Goal: Task Accomplishment & Management: Use online tool/utility

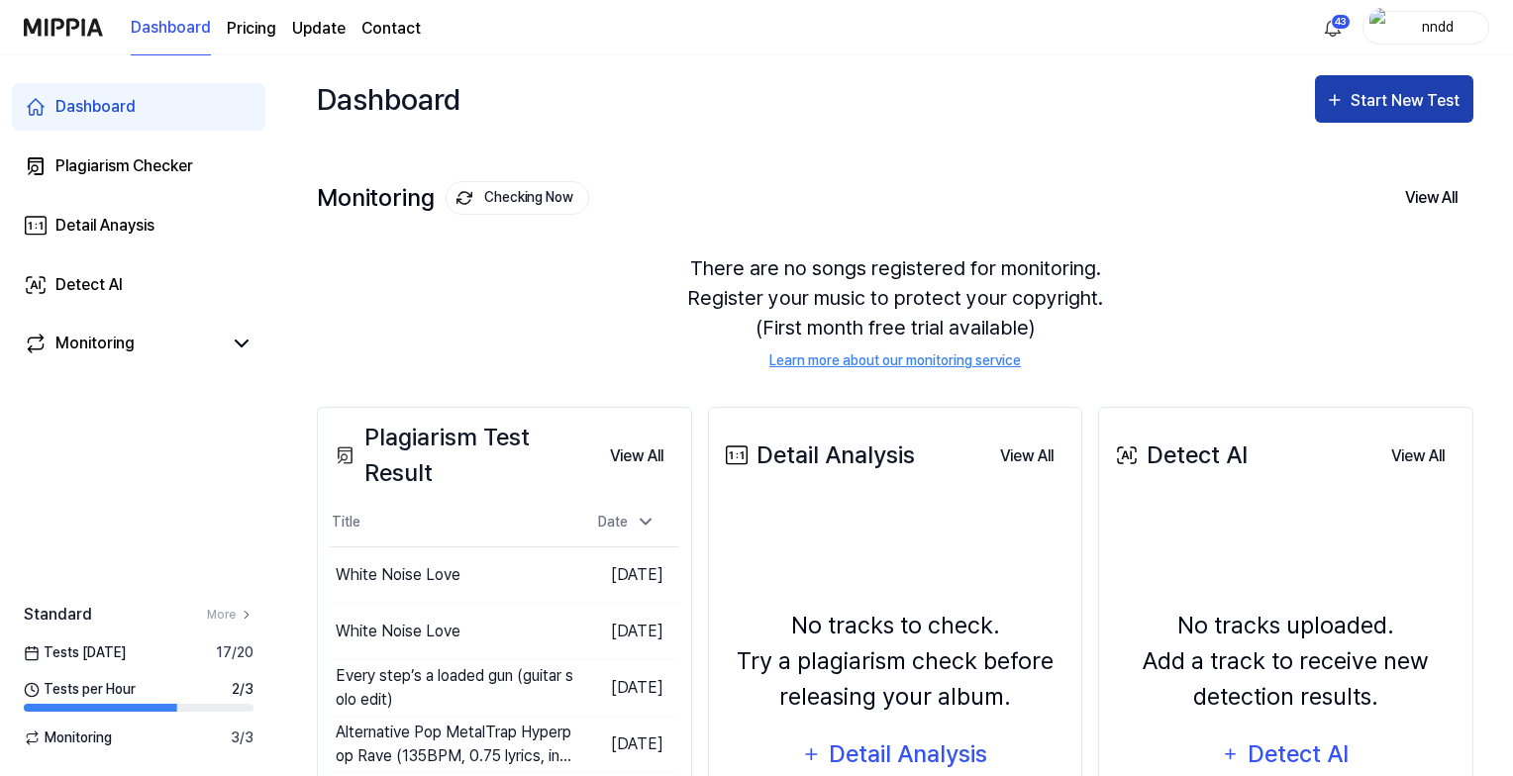
click at [1343, 101] on icon "button" at bounding box center [1335, 100] width 20 height 24
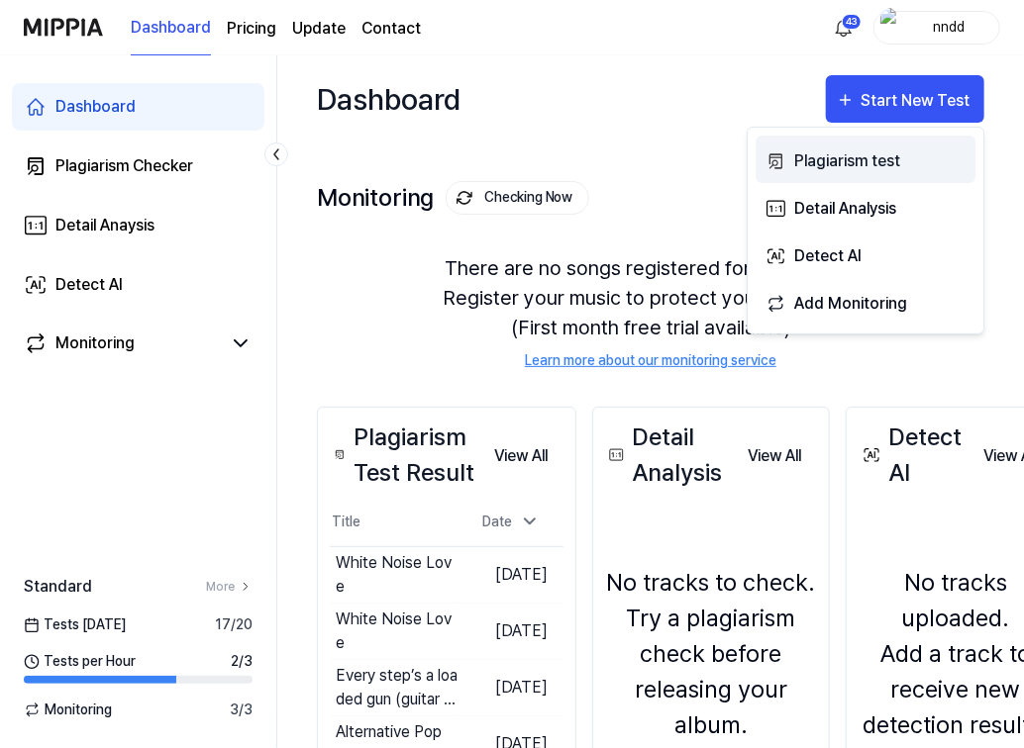
click at [836, 159] on div "Plagiarism test" at bounding box center [880, 162] width 172 height 26
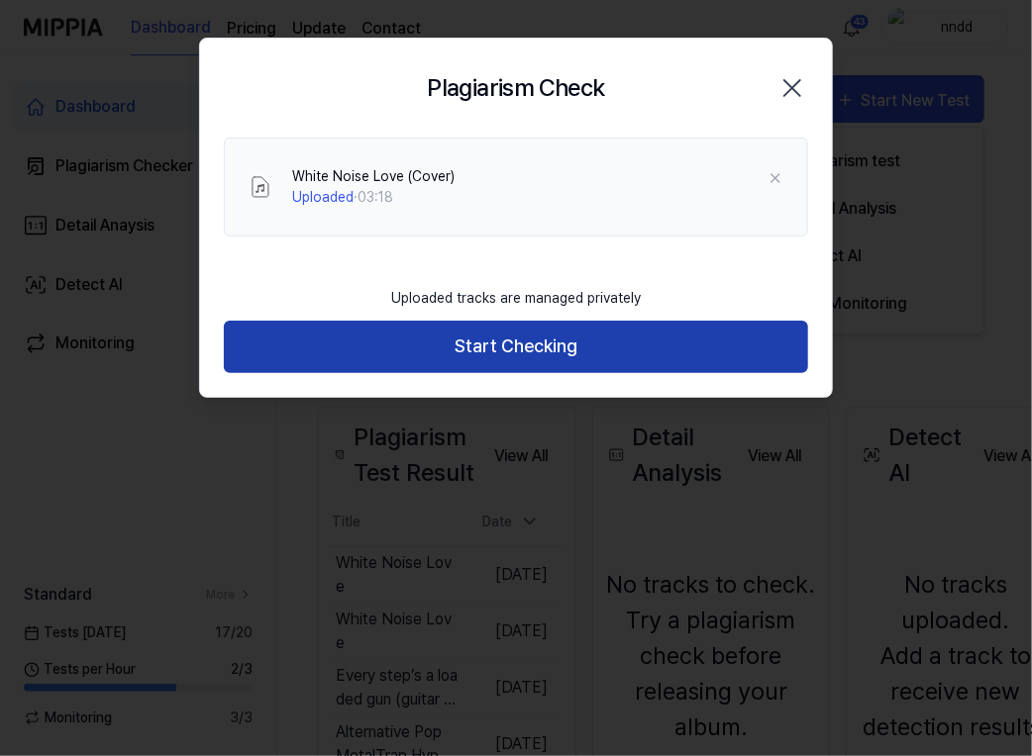
click at [436, 347] on button "Start Checking" at bounding box center [516, 347] width 584 height 52
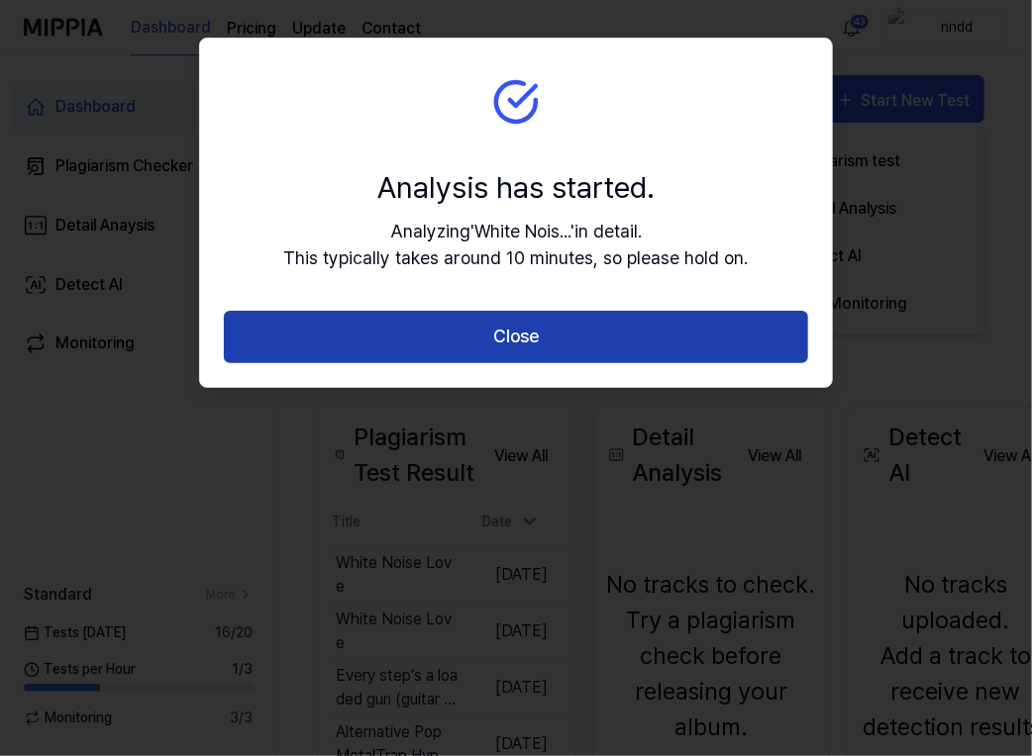
click at [446, 338] on button "Close" at bounding box center [516, 337] width 584 height 52
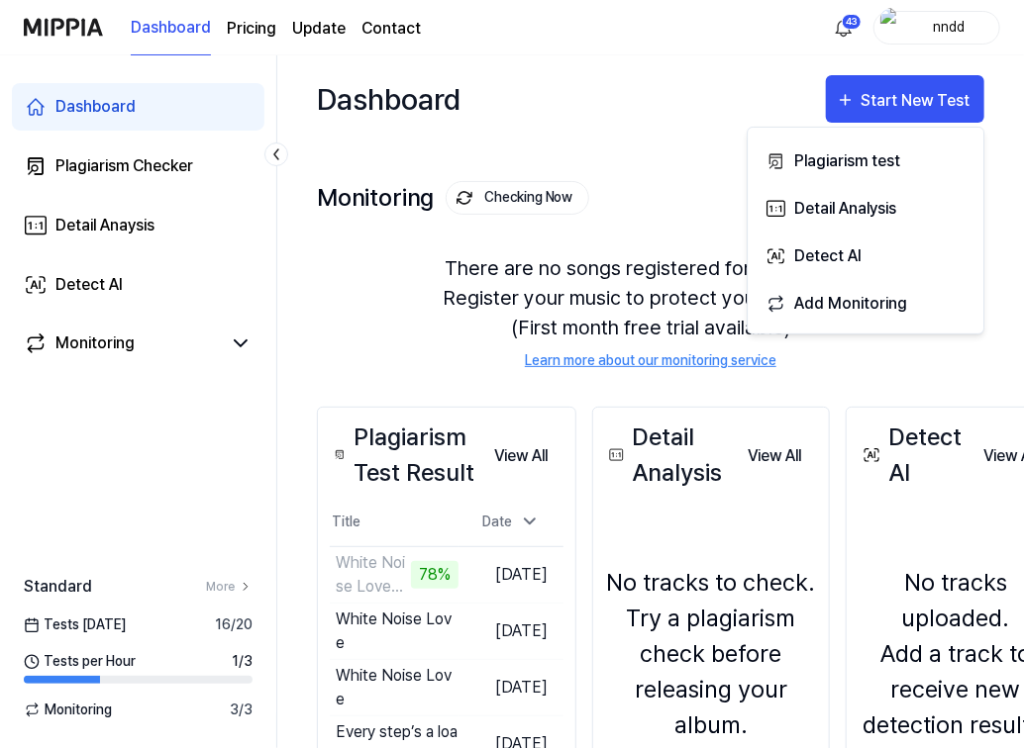
click at [331, 337] on div "There are no songs registered for monitoring. Register your music to protect yo…" at bounding box center [650, 312] width 667 height 165
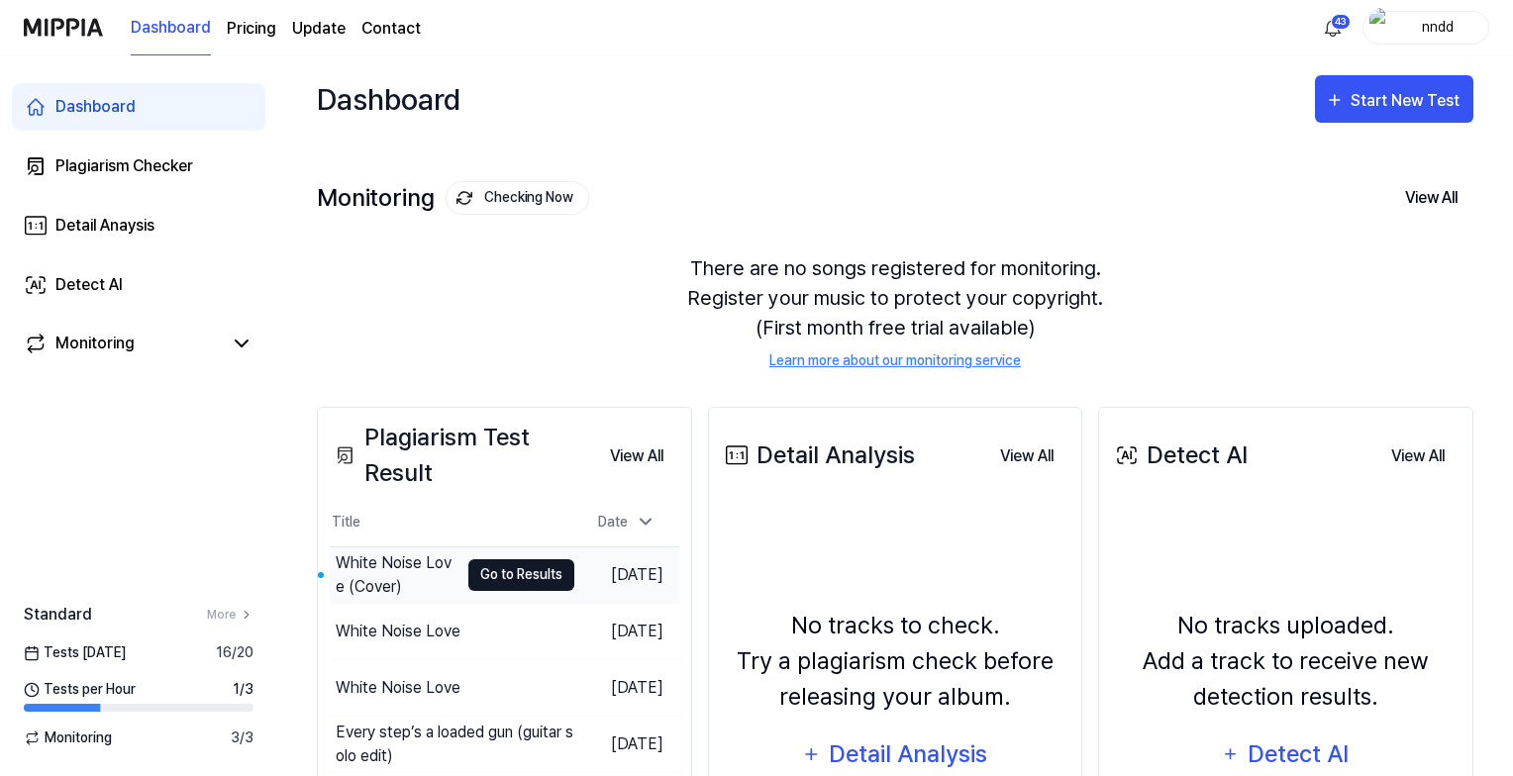
click at [524, 570] on button "Go to Results" at bounding box center [521, 575] width 106 height 32
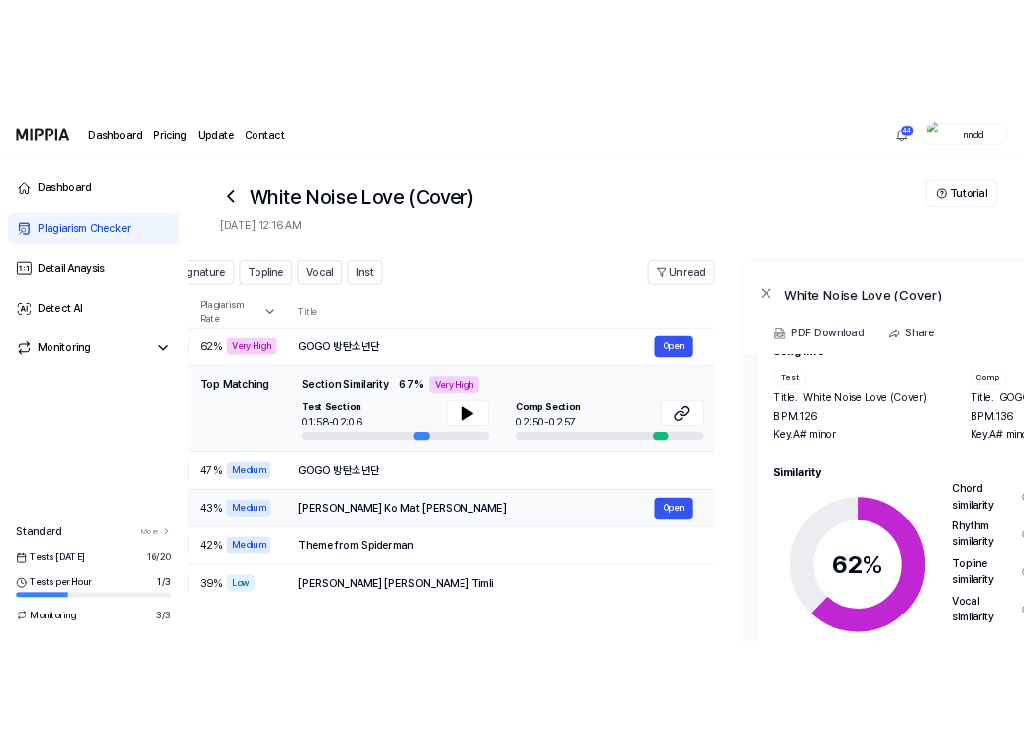
scroll to position [0, 111]
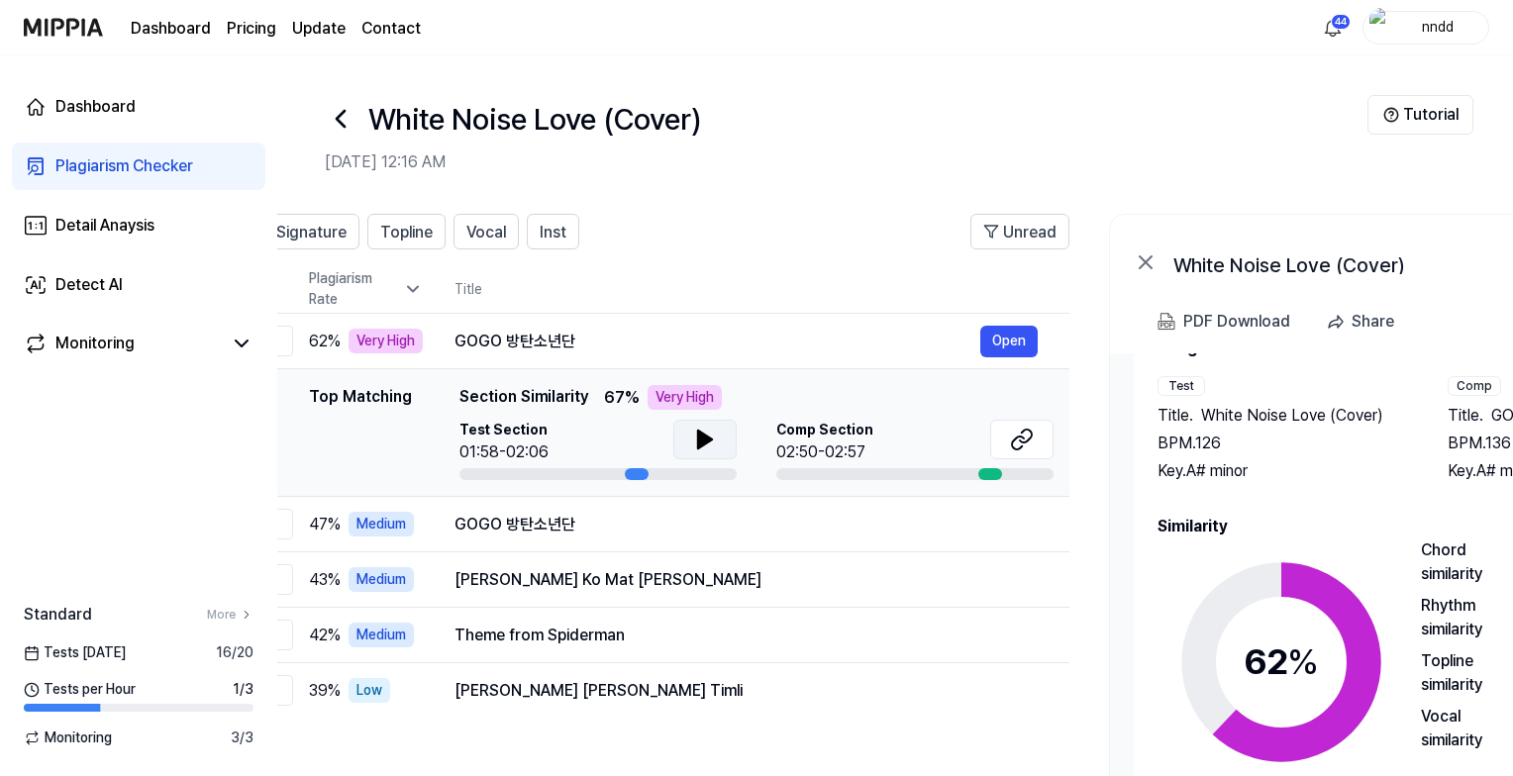
click at [705, 428] on icon at bounding box center [705, 440] width 24 height 24
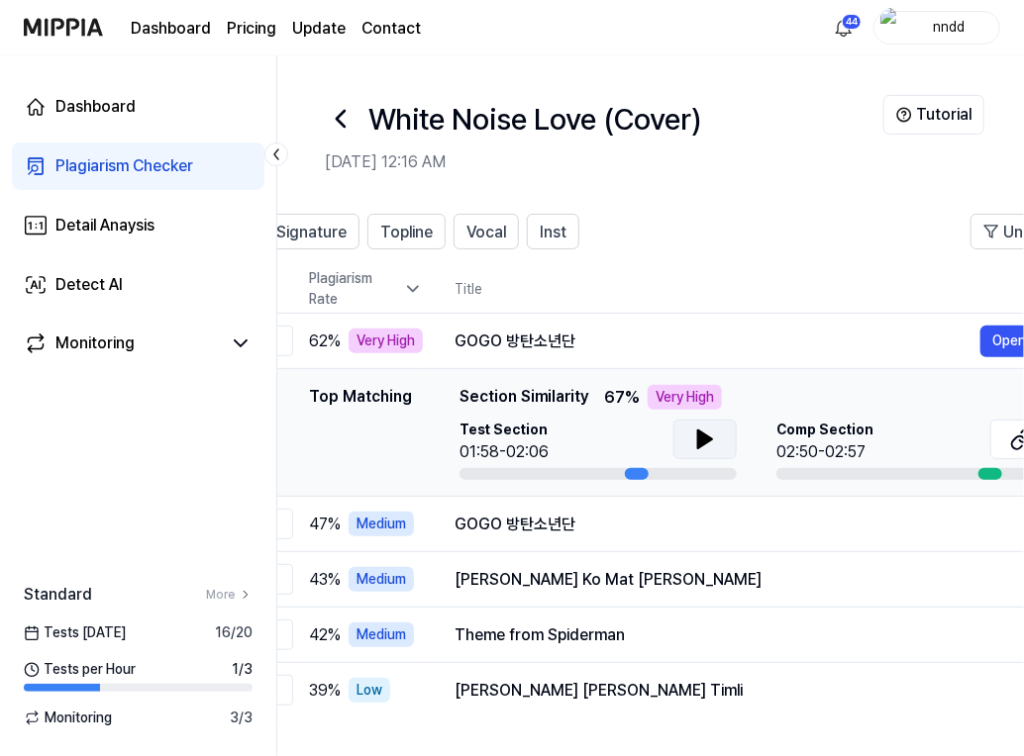
click at [119, 163] on div "Plagiarism Checker" at bounding box center [124, 166] width 138 height 24
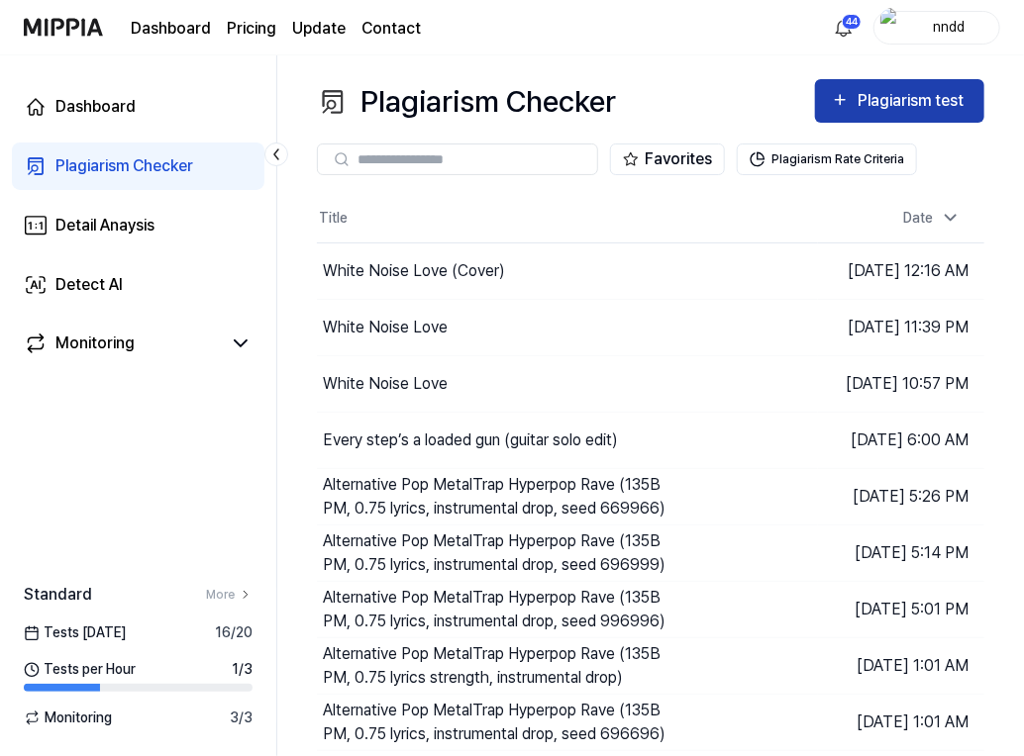
click at [847, 113] on div "Plagiarism test" at bounding box center [900, 101] width 138 height 26
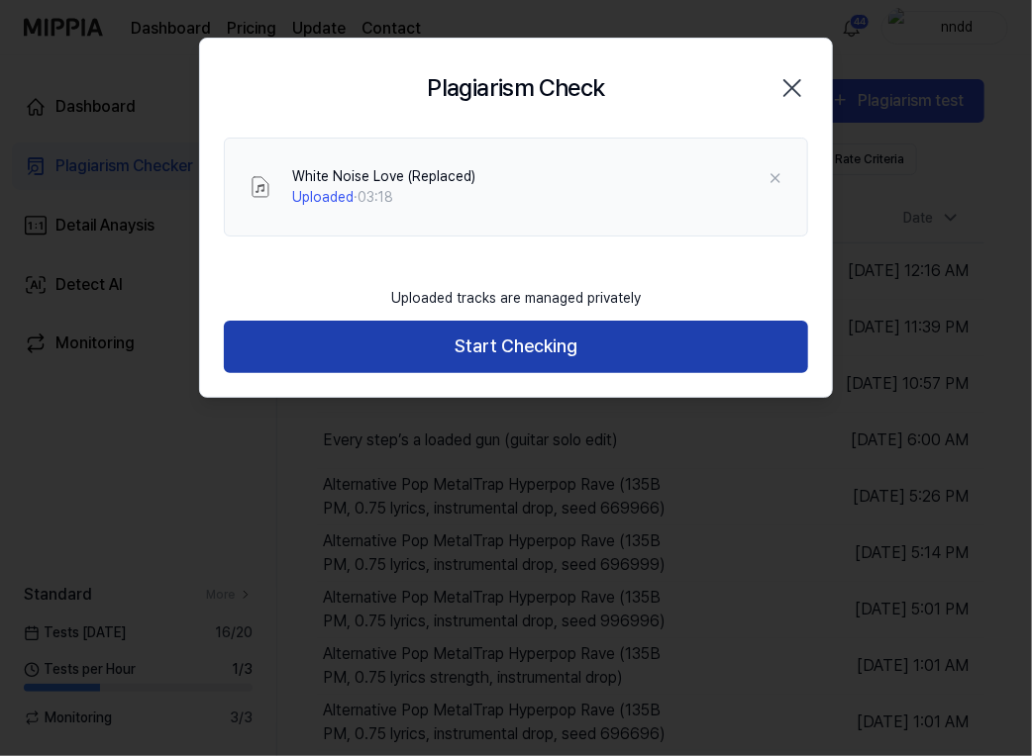
click at [519, 334] on button "Start Checking" at bounding box center [516, 347] width 584 height 52
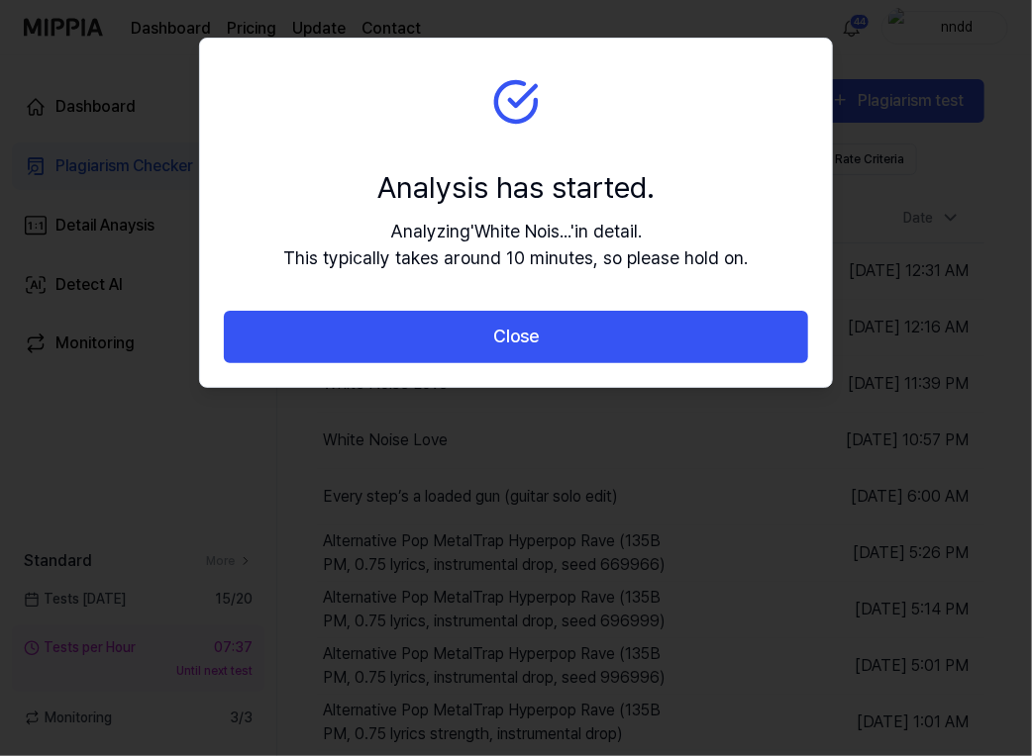
click at [519, 334] on button "Close" at bounding box center [516, 337] width 584 height 52
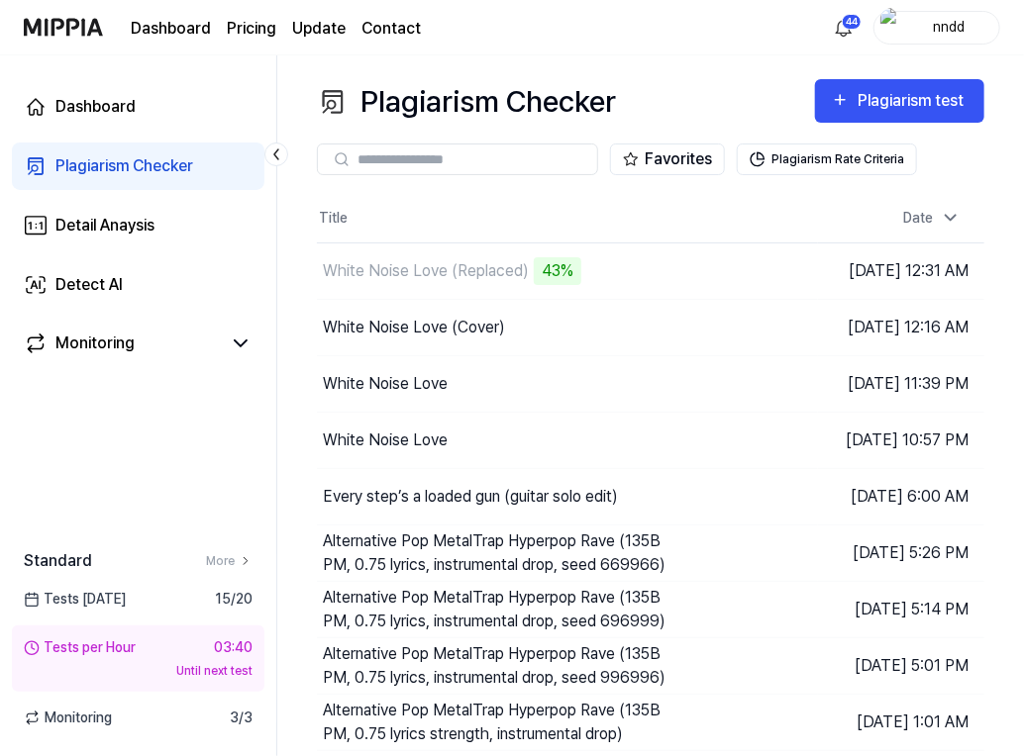
click at [576, 28] on div "Dashboard Pricing Update Contact 44 nndd" at bounding box center [512, 27] width 976 height 54
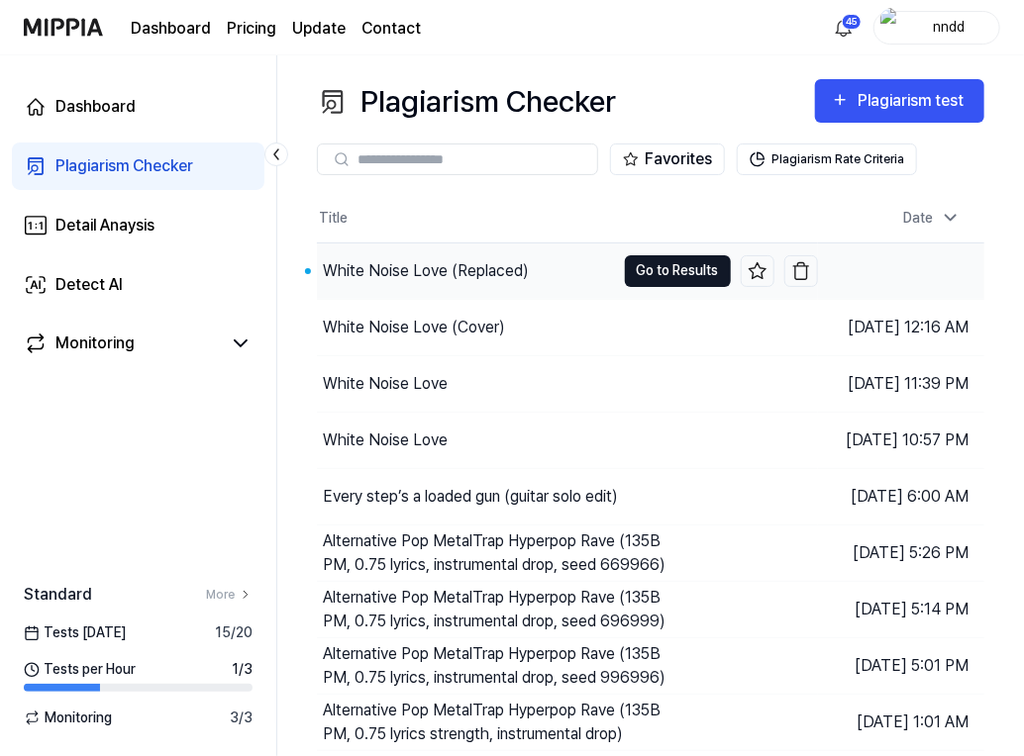
click at [638, 270] on button "Go to Results" at bounding box center [678, 271] width 106 height 32
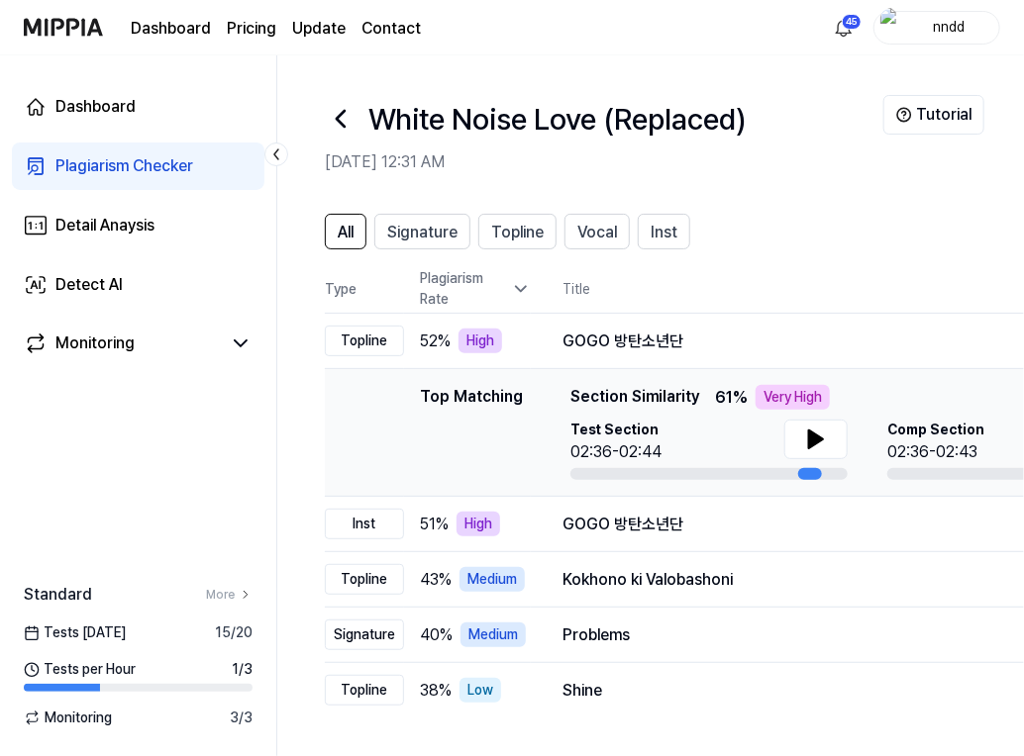
click at [174, 151] on link "Plagiarism Checker" at bounding box center [138, 167] width 252 height 48
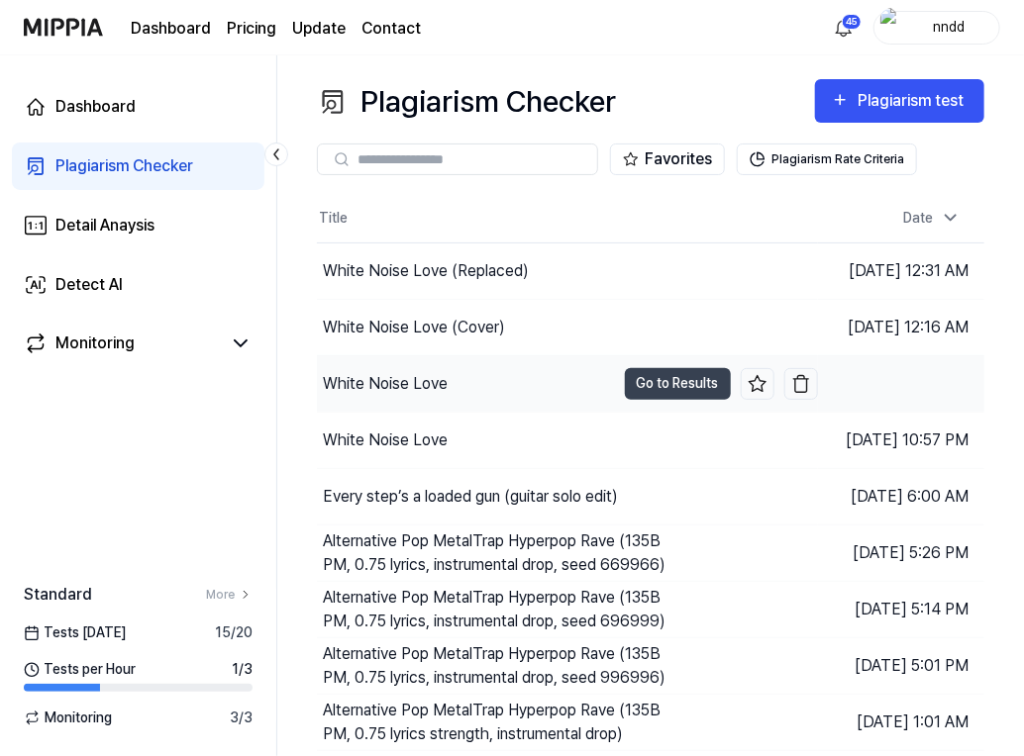
scroll to position [104, 0]
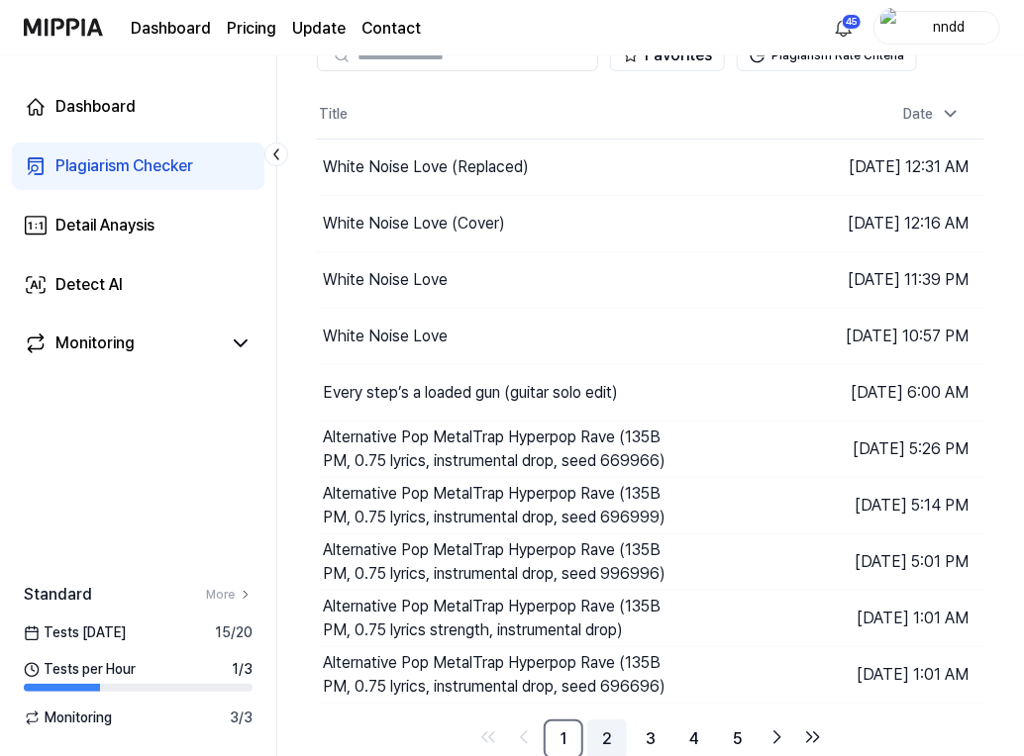
click at [602, 726] on link "2" at bounding box center [607, 740] width 40 height 40
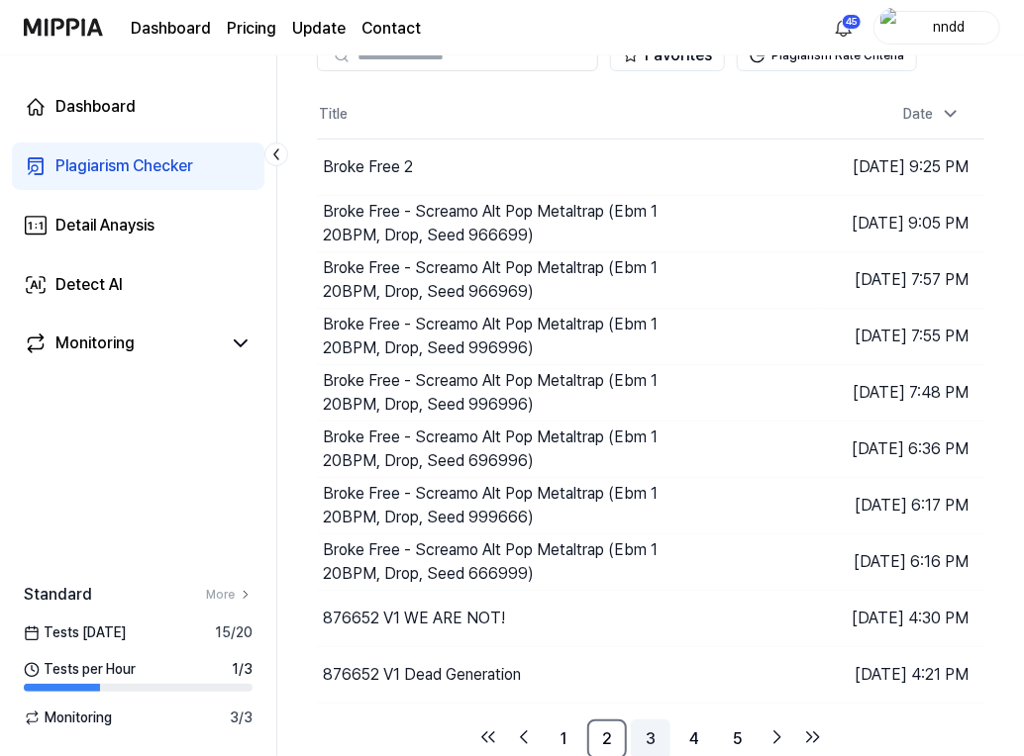
click at [637, 734] on link "3" at bounding box center [651, 740] width 40 height 40
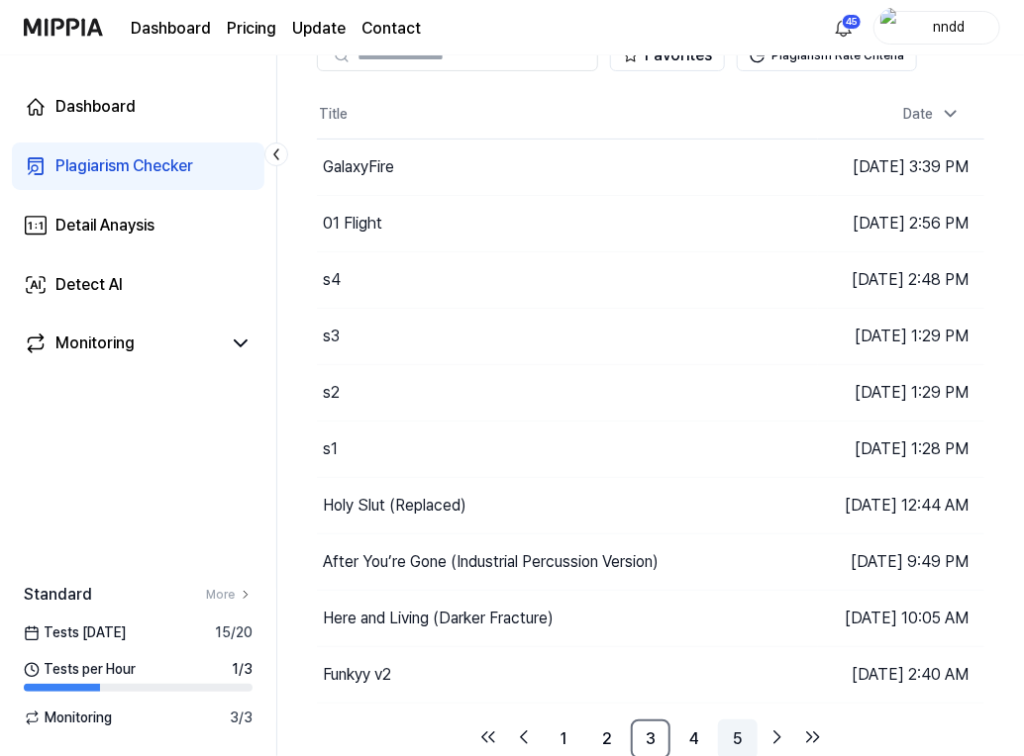
click at [726, 735] on link "5" at bounding box center [738, 740] width 40 height 40
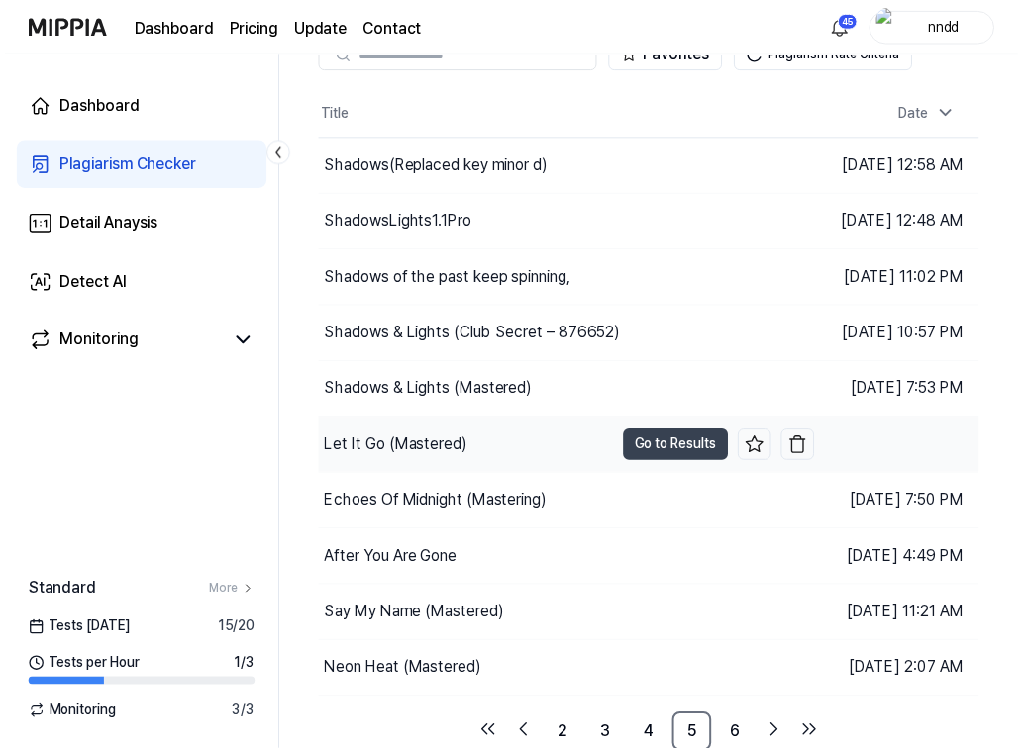
scroll to position [0, 0]
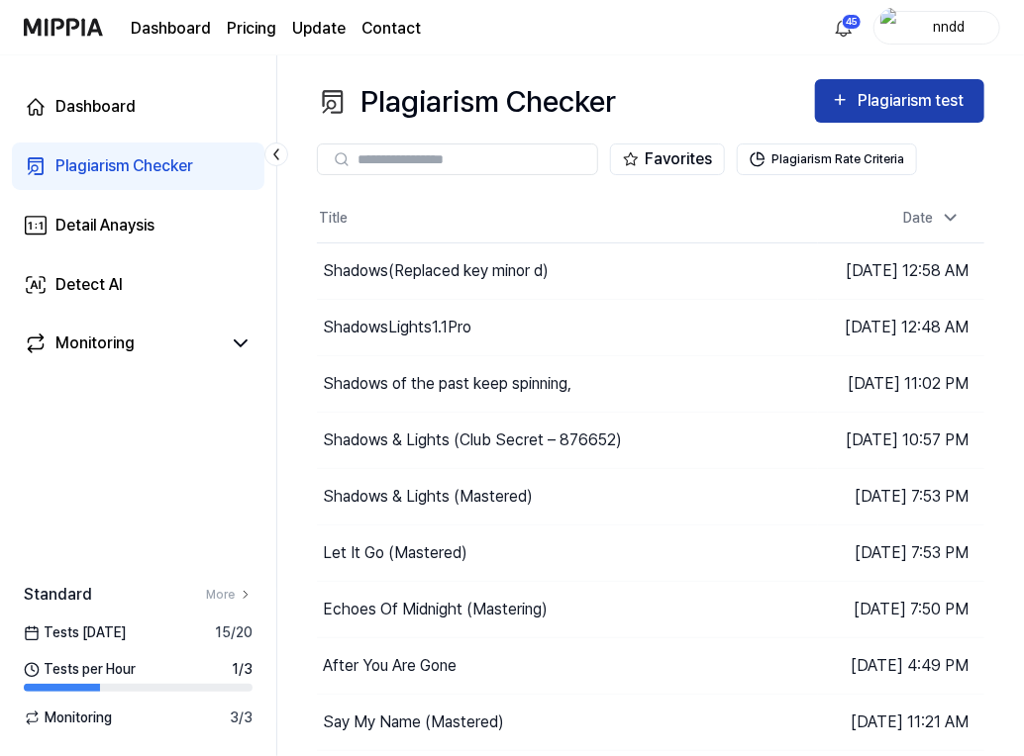
click at [888, 118] on button "Plagiarism test" at bounding box center [899, 101] width 169 height 44
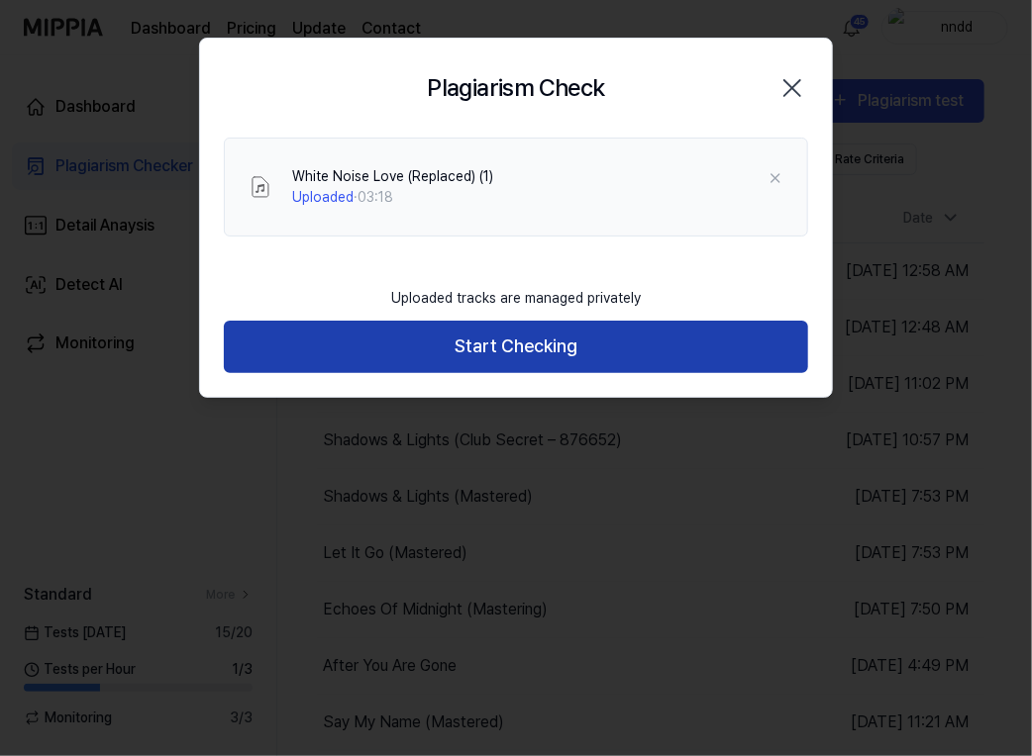
click at [714, 347] on button "Start Checking" at bounding box center [516, 347] width 584 height 52
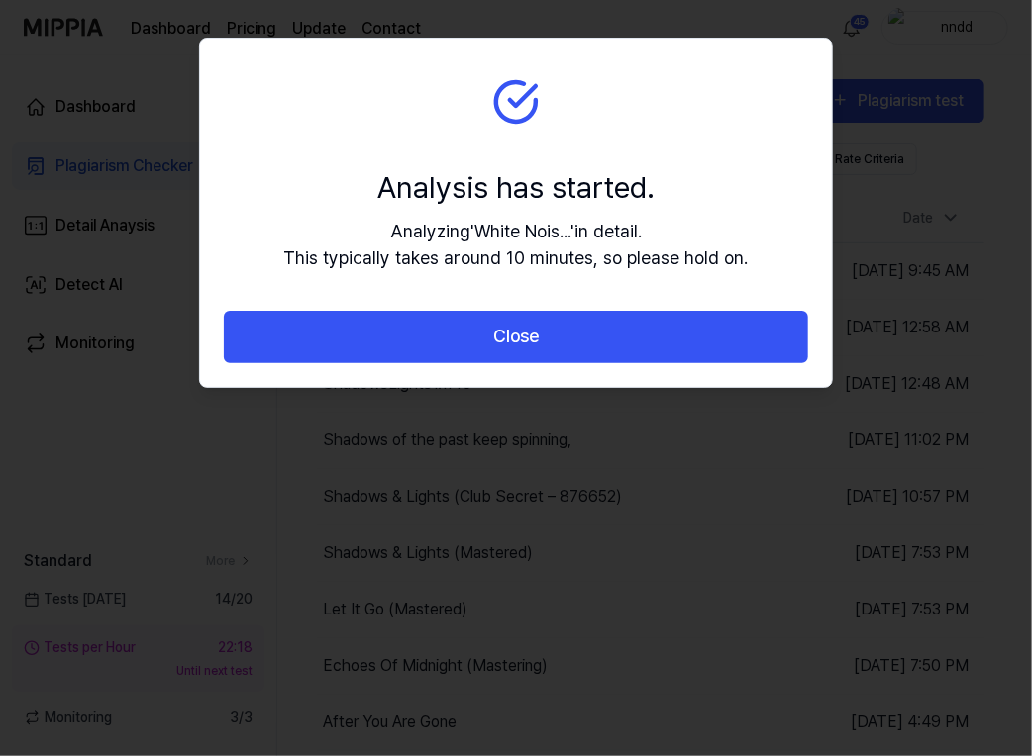
click at [714, 347] on button "Close" at bounding box center [516, 337] width 584 height 52
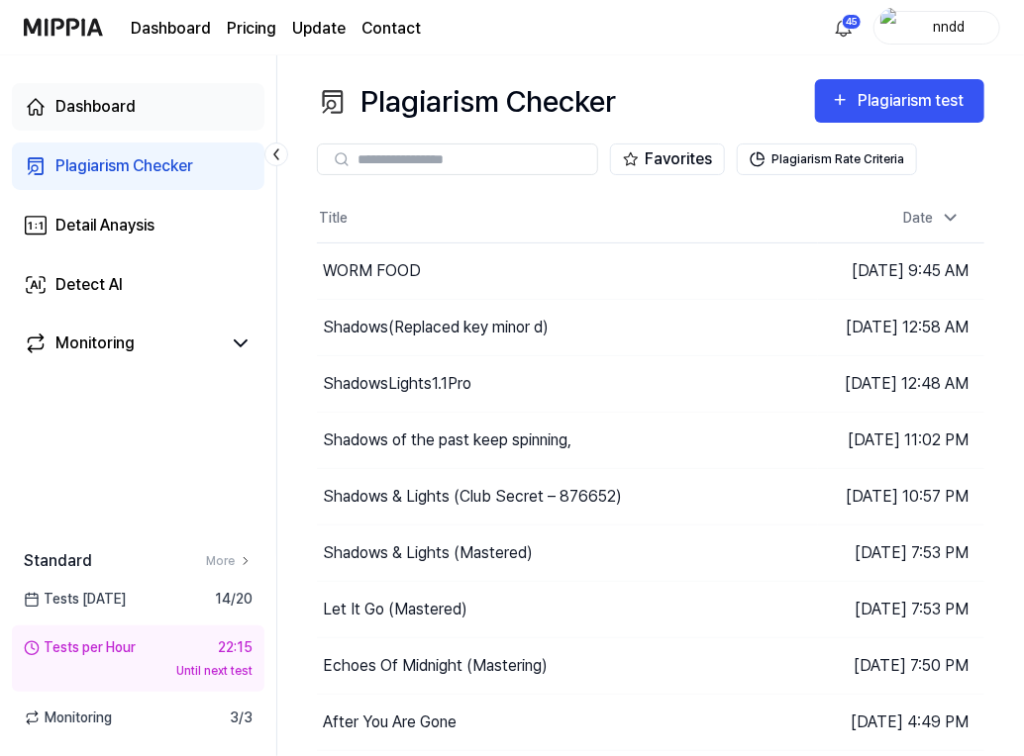
click at [86, 90] on link "Dashboard" at bounding box center [138, 107] width 252 height 48
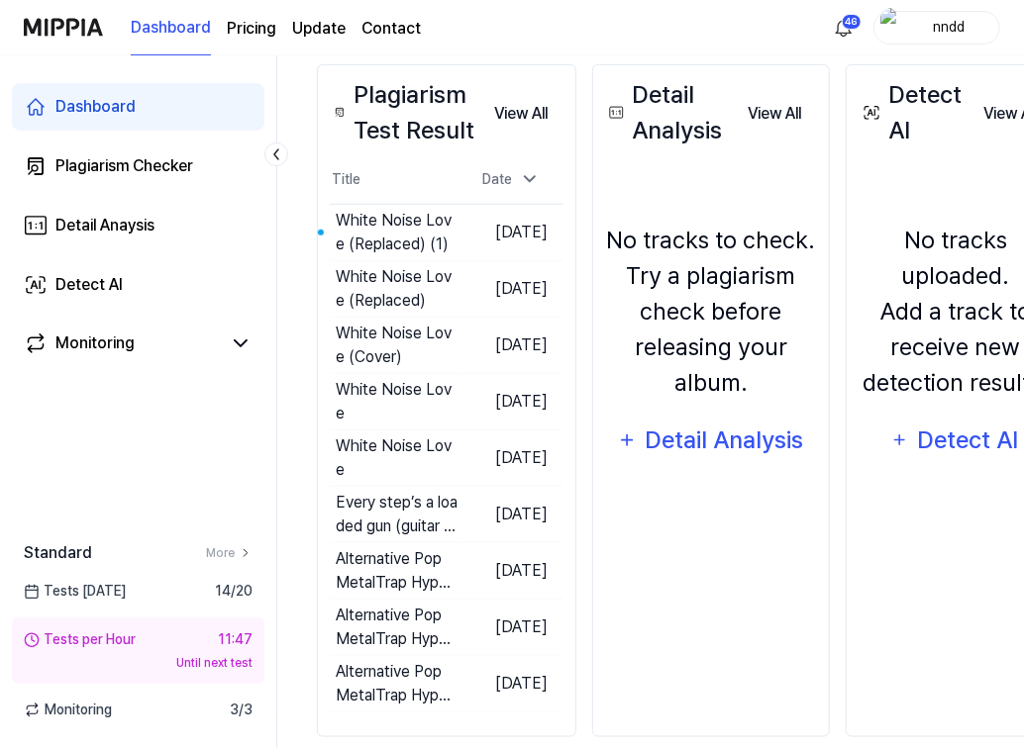
scroll to position [368, 0]
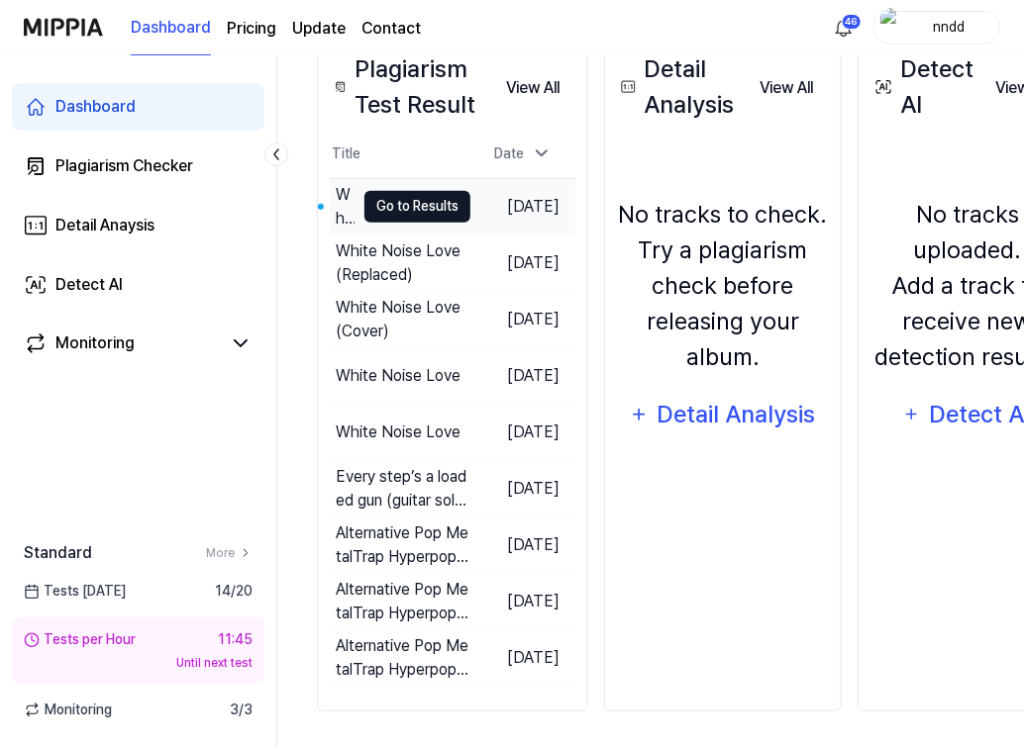
click at [415, 205] on button "Go to Results" at bounding box center [417, 207] width 106 height 32
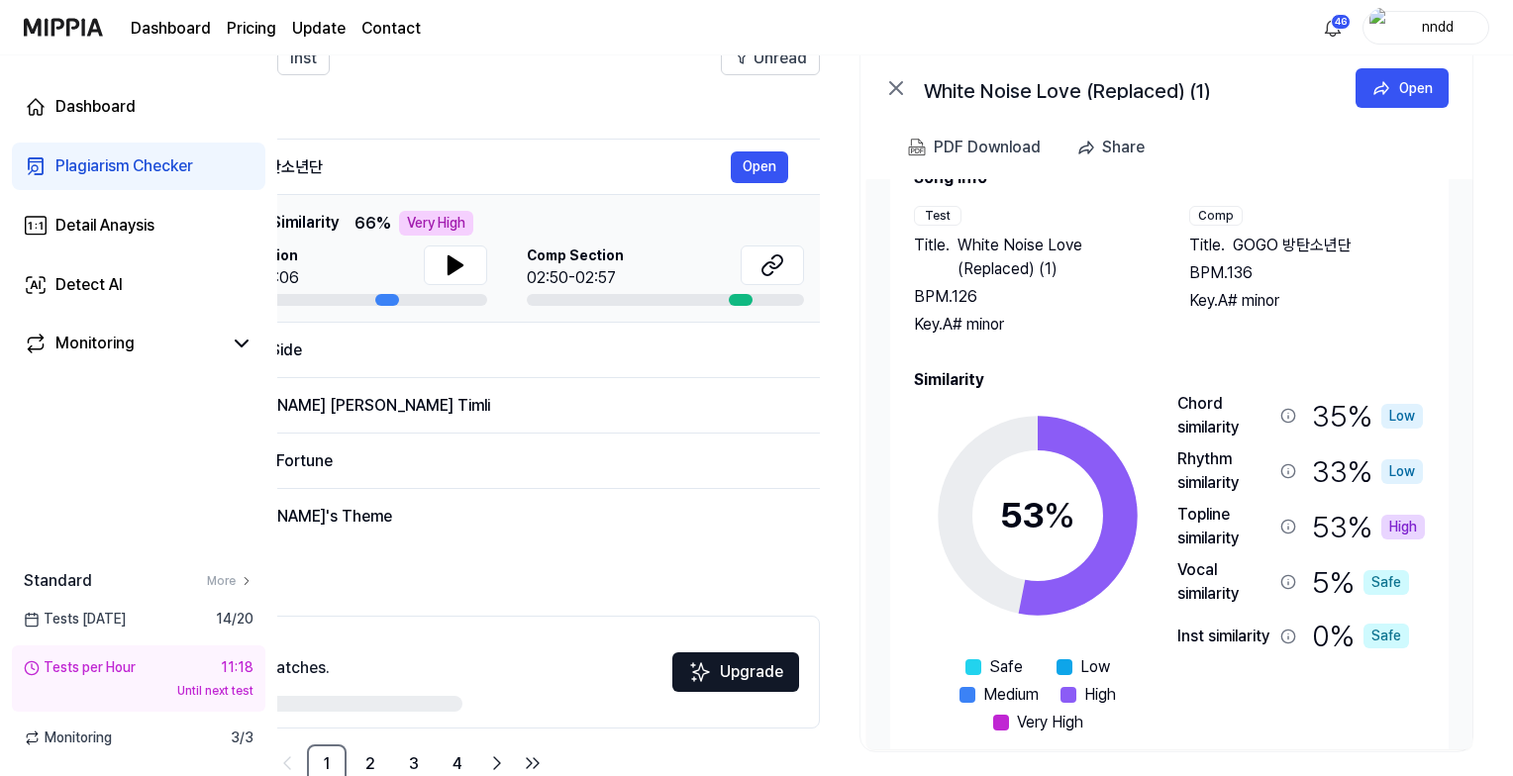
scroll to position [0, 0]
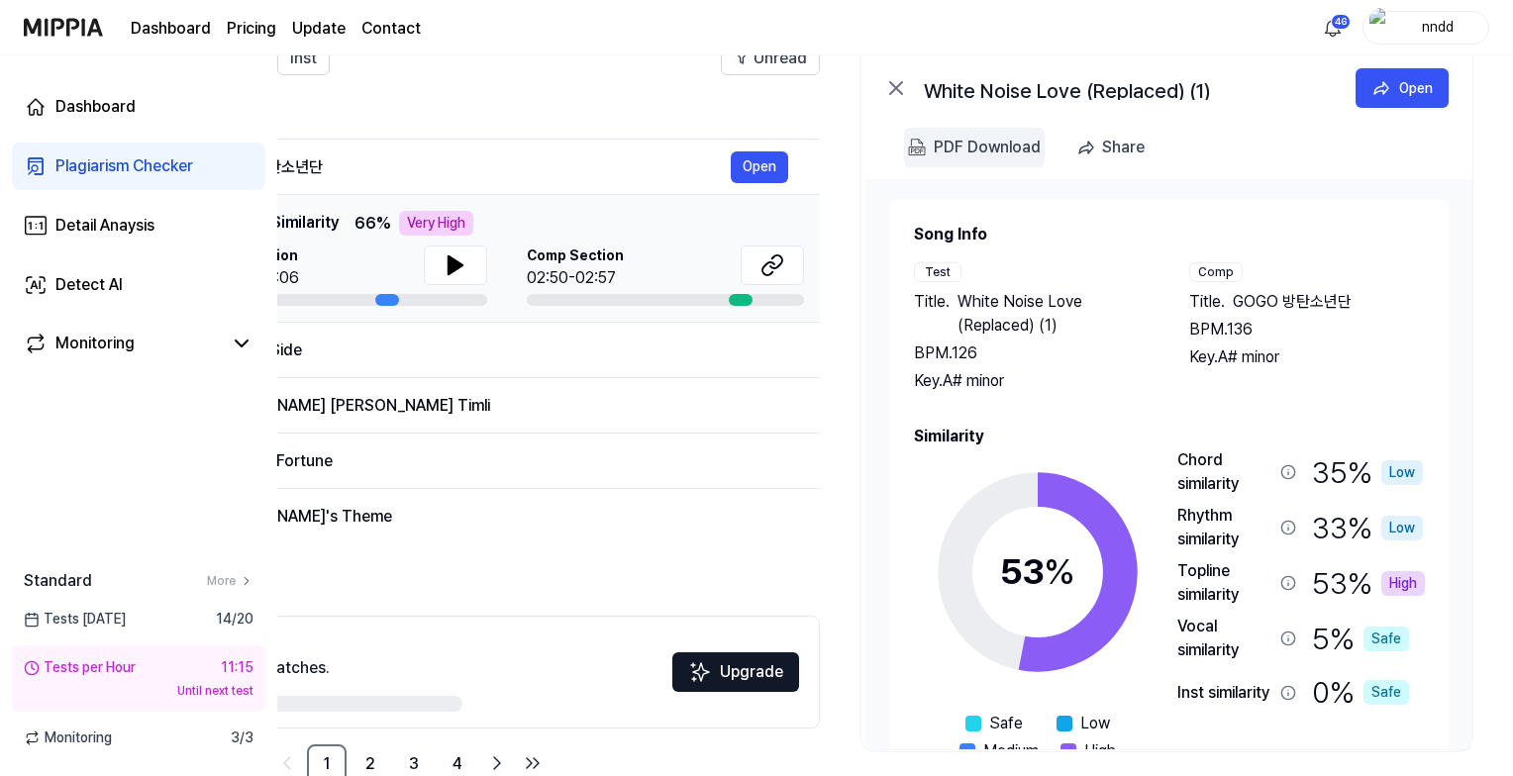
click at [1018, 146] on div "PDF Download" at bounding box center [987, 148] width 107 height 26
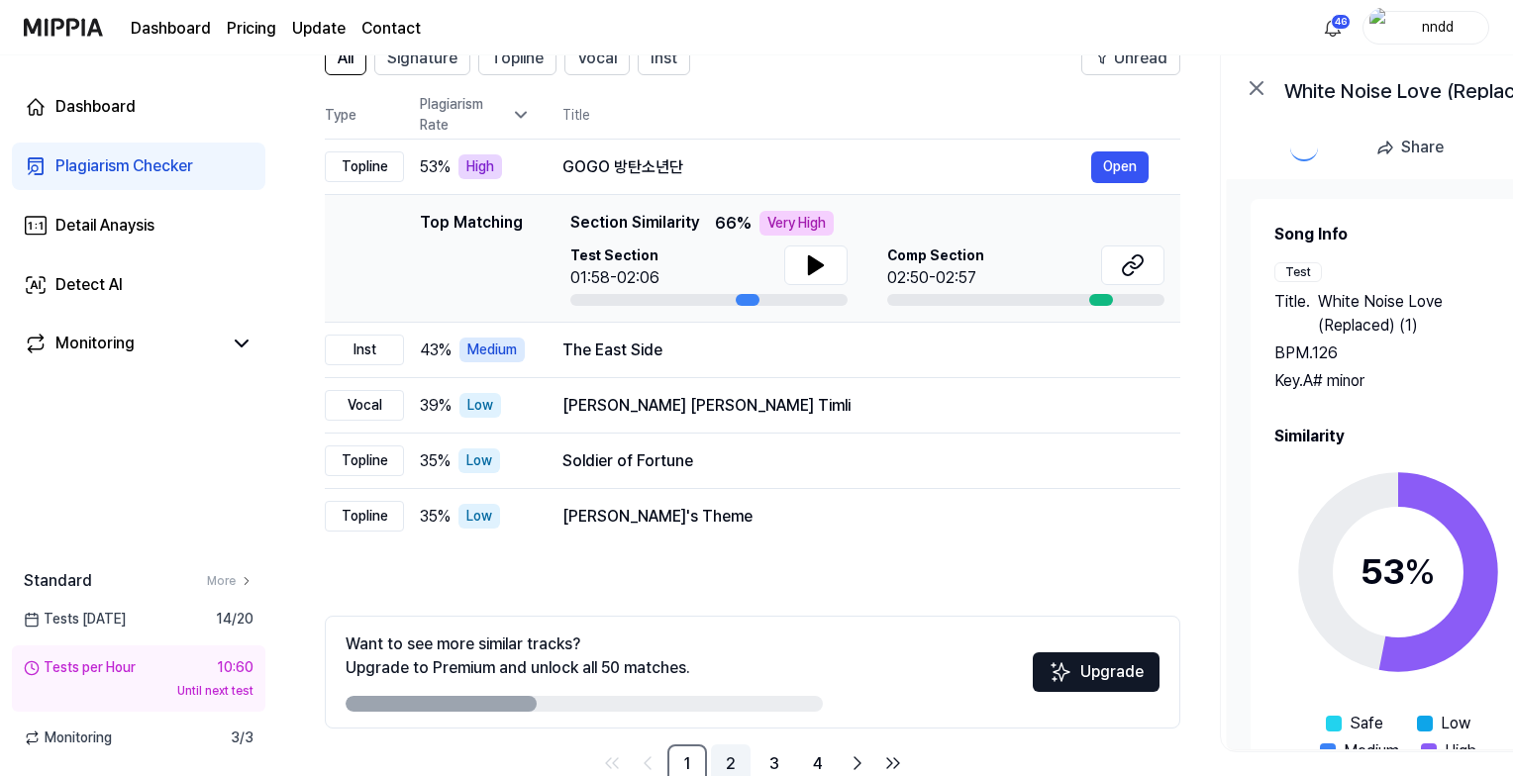
click at [738, 769] on link "2" at bounding box center [731, 764] width 40 height 40
